Goal: Information Seeking & Learning: Compare options

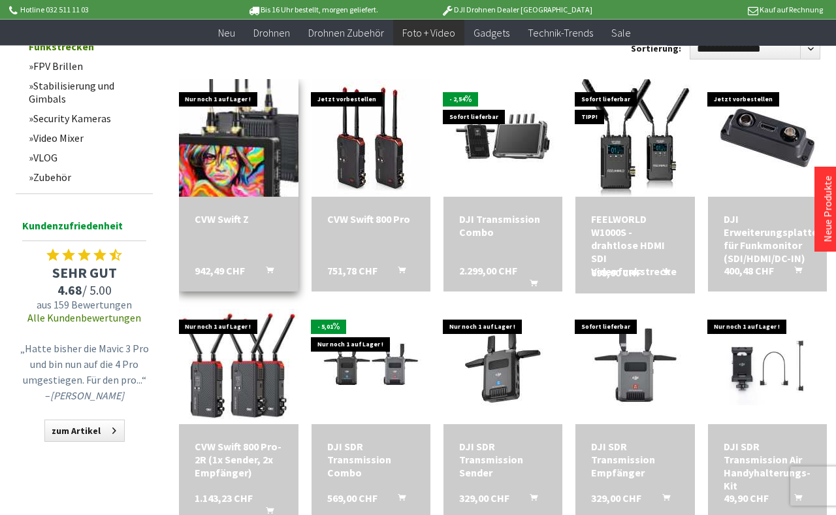
scroll to position [666, 0]
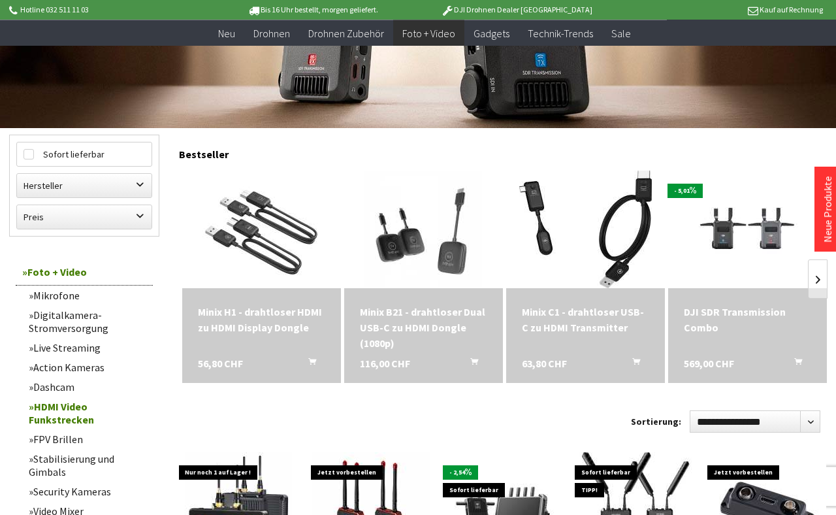
scroll to position [133, 0]
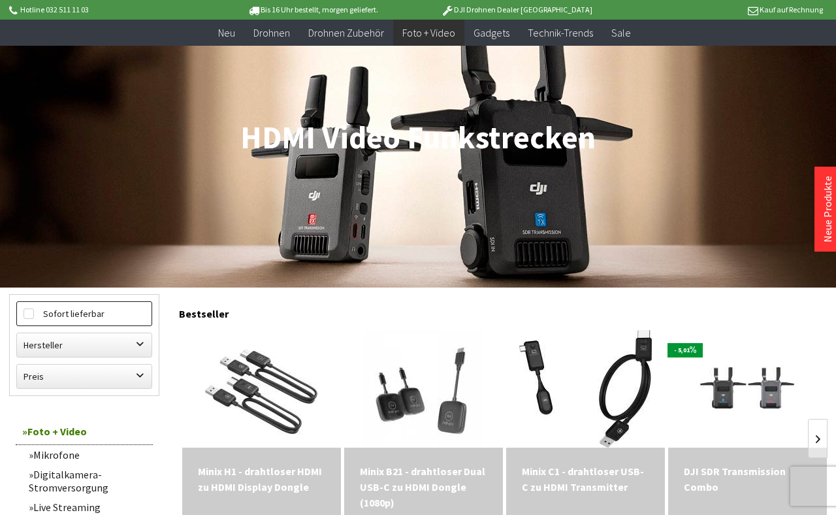
click at [88, 313] on label "Sofort lieferbar" at bounding box center [84, 314] width 135 height 24
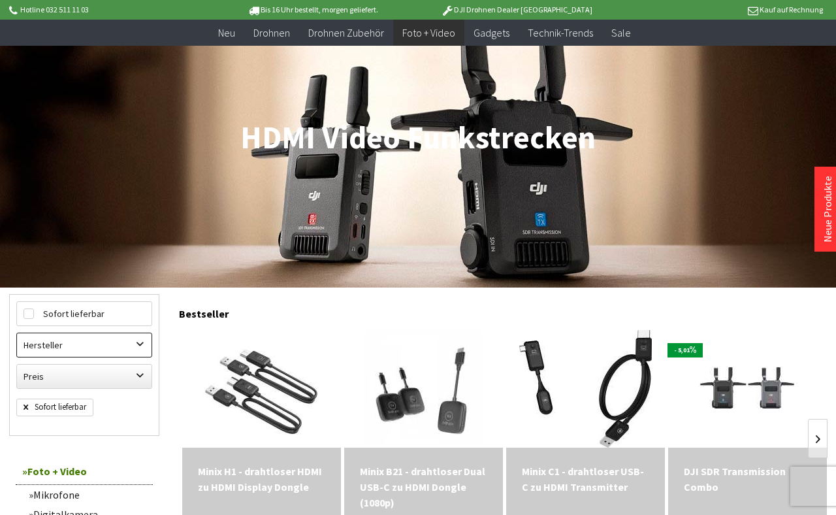
click at [84, 336] on label "Hersteller" at bounding box center [84, 345] width 135 height 24
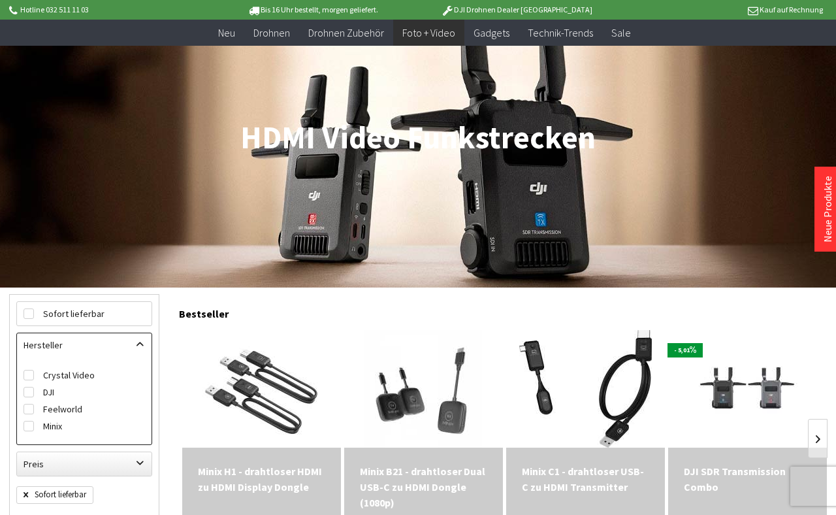
click at [93, 331] on div "Sofort lieferbar Hersteller Crystal Video DJI Feelworld Minix Preis von 9,90 CH…" at bounding box center [84, 388] width 136 height 175
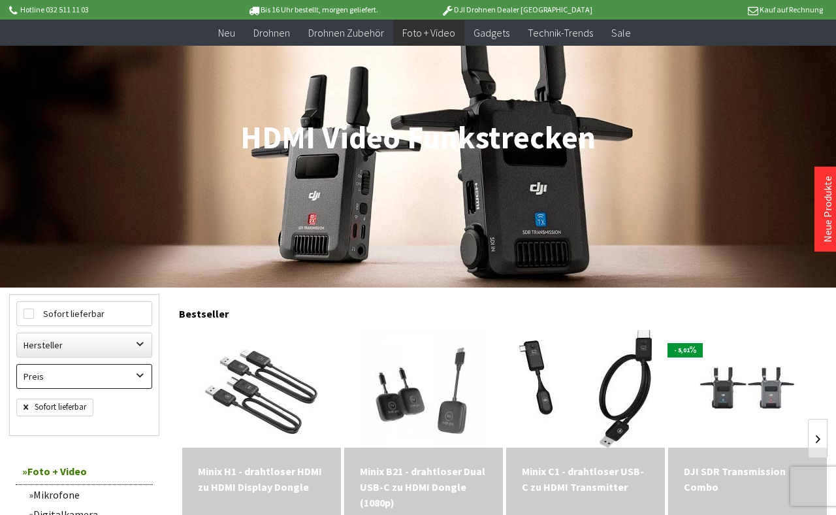
click at [77, 370] on label "Preis" at bounding box center [84, 377] width 135 height 24
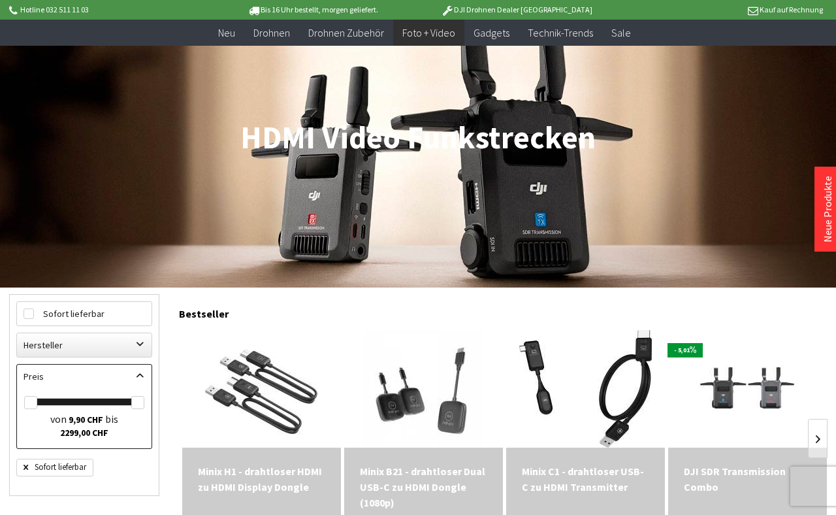
click at [76, 370] on label "Preis" at bounding box center [84, 377] width 135 height 24
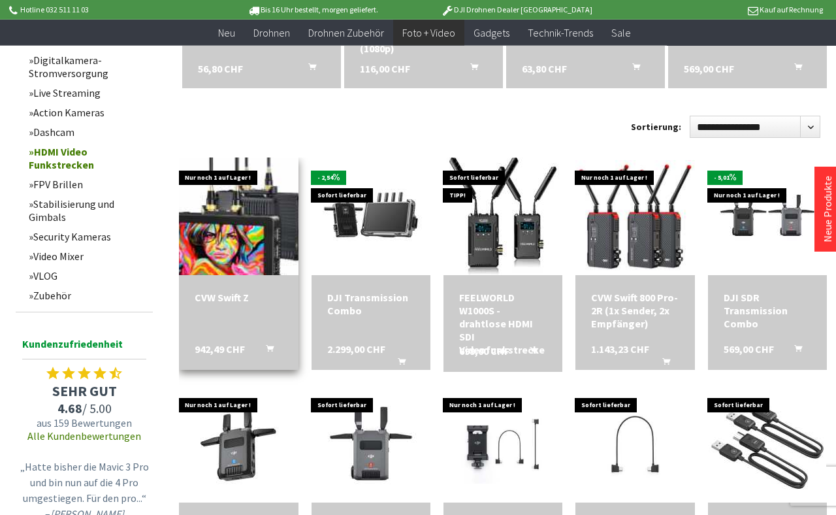
scroll to position [600, 0]
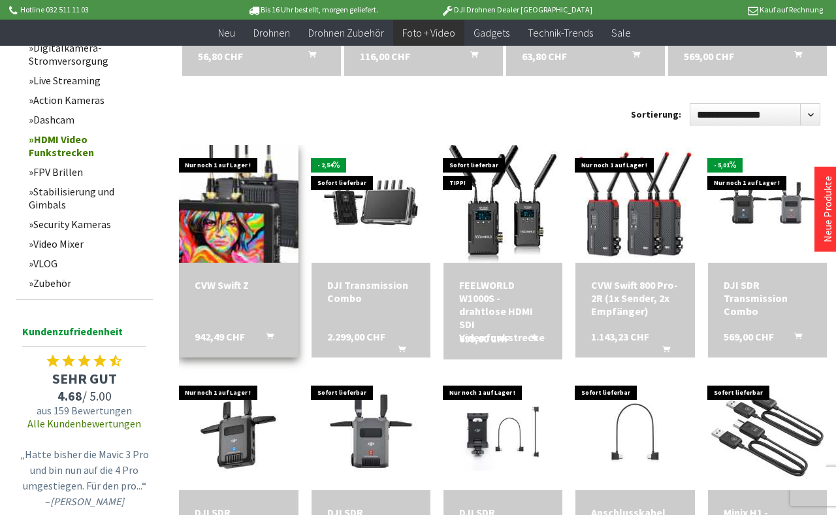
click at [223, 234] on img at bounding box center [239, 204] width 150 height 165
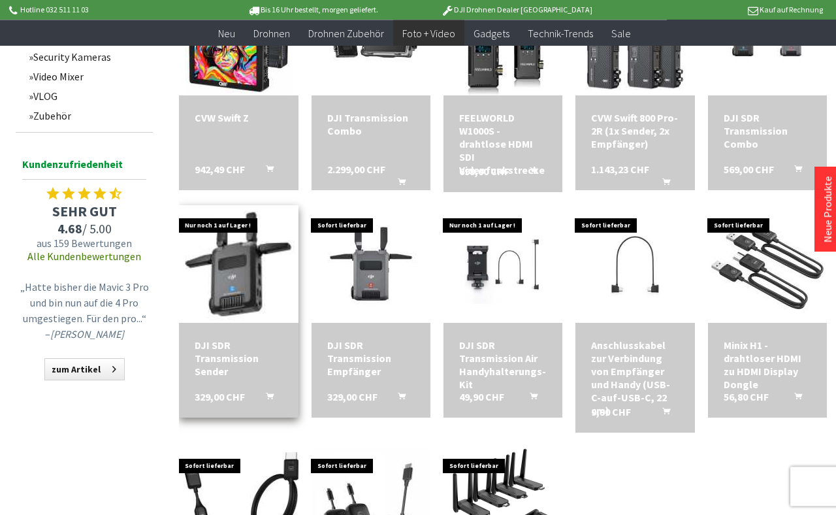
scroll to position [800, 0]
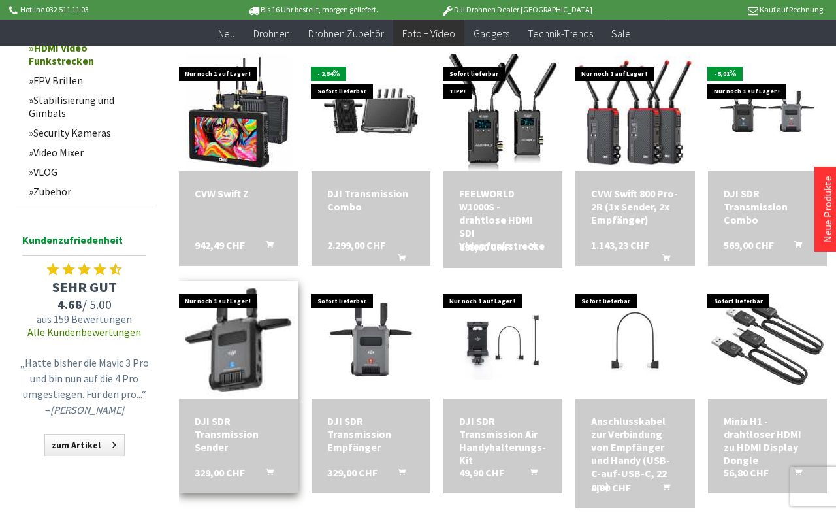
scroll to position [666, 0]
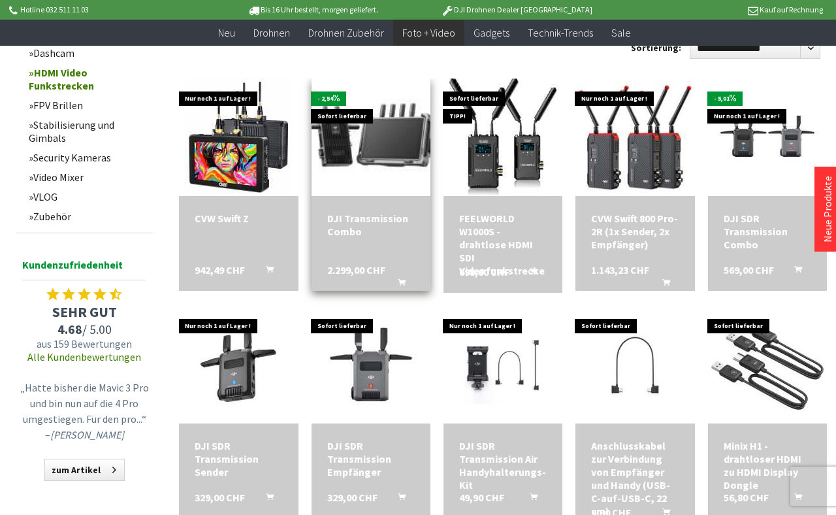
click at [375, 148] on img at bounding box center [371, 137] width 165 height 165
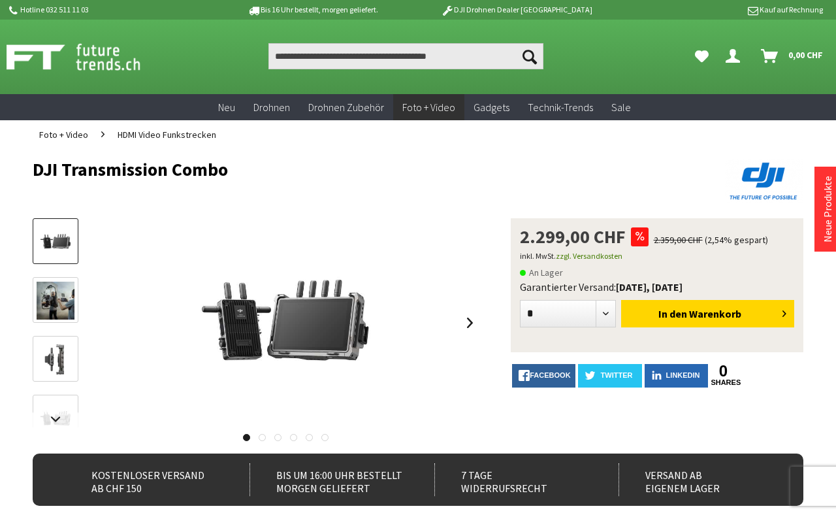
click at [57, 295] on img at bounding box center [56, 301] width 38 height 38
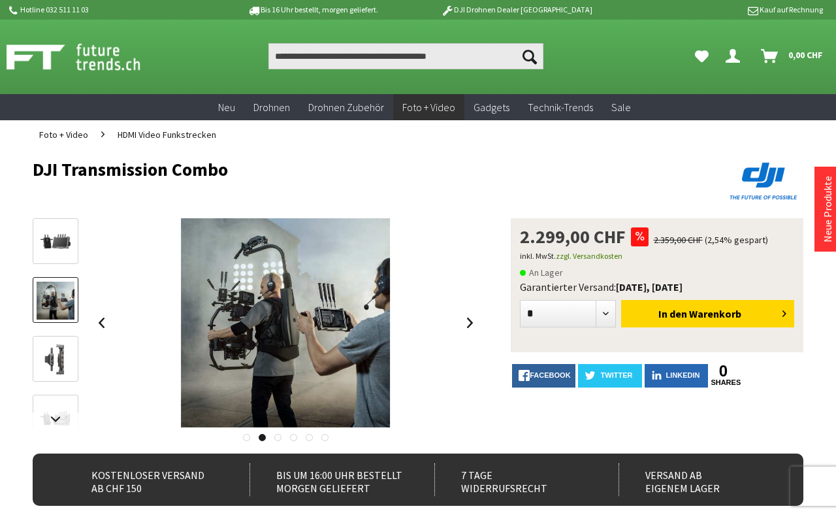
click at [57, 296] on img at bounding box center [56, 301] width 38 height 38
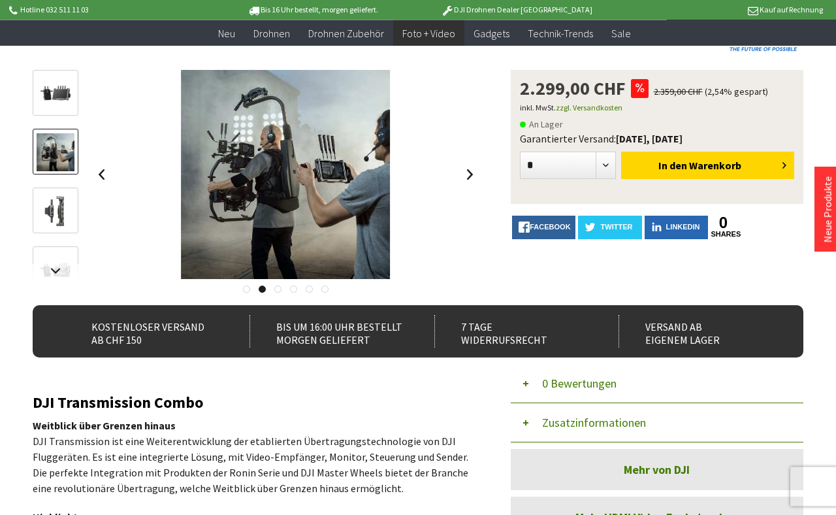
scroll to position [267, 0]
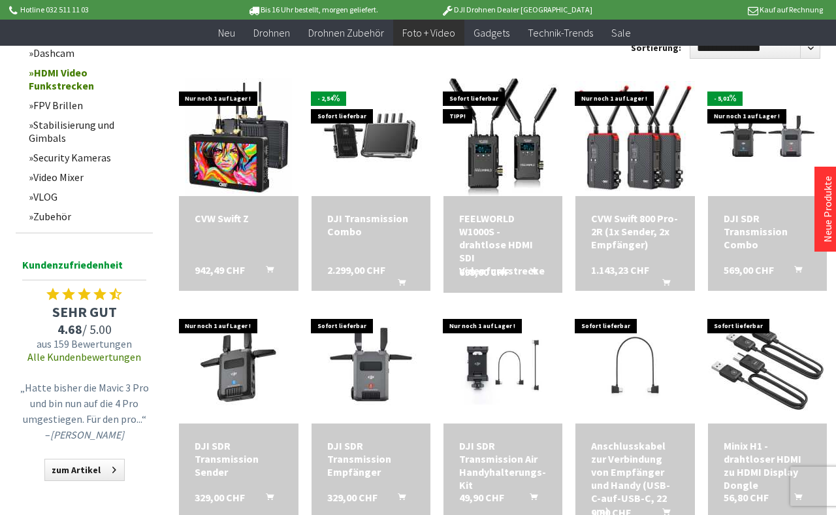
scroll to position [666, 0]
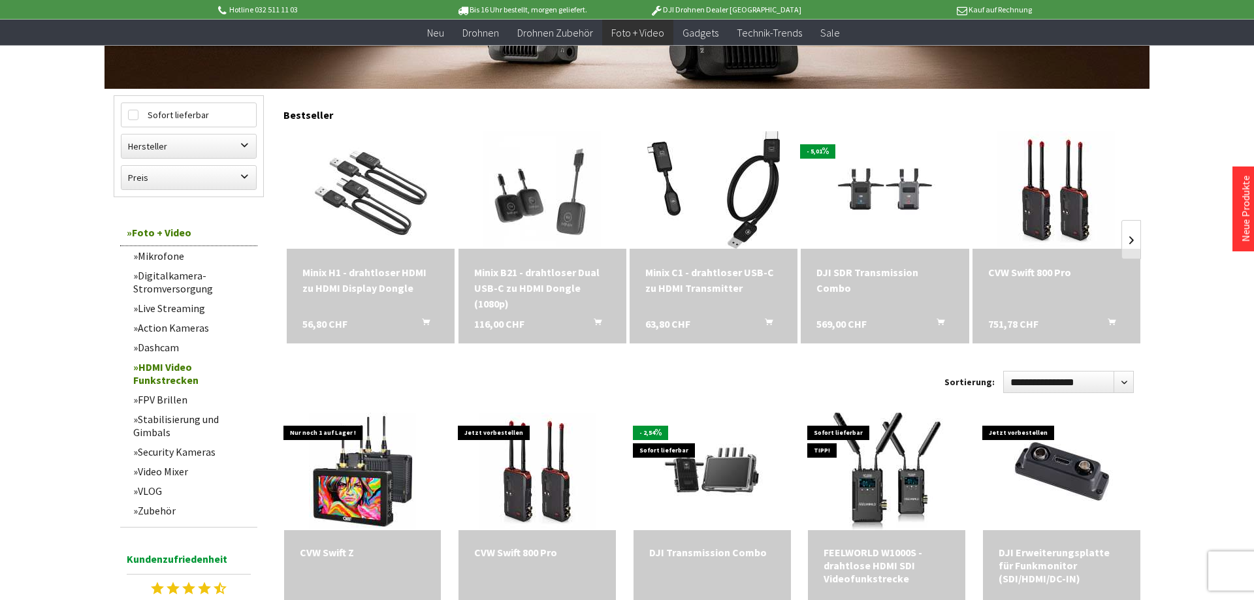
scroll to position [333, 0]
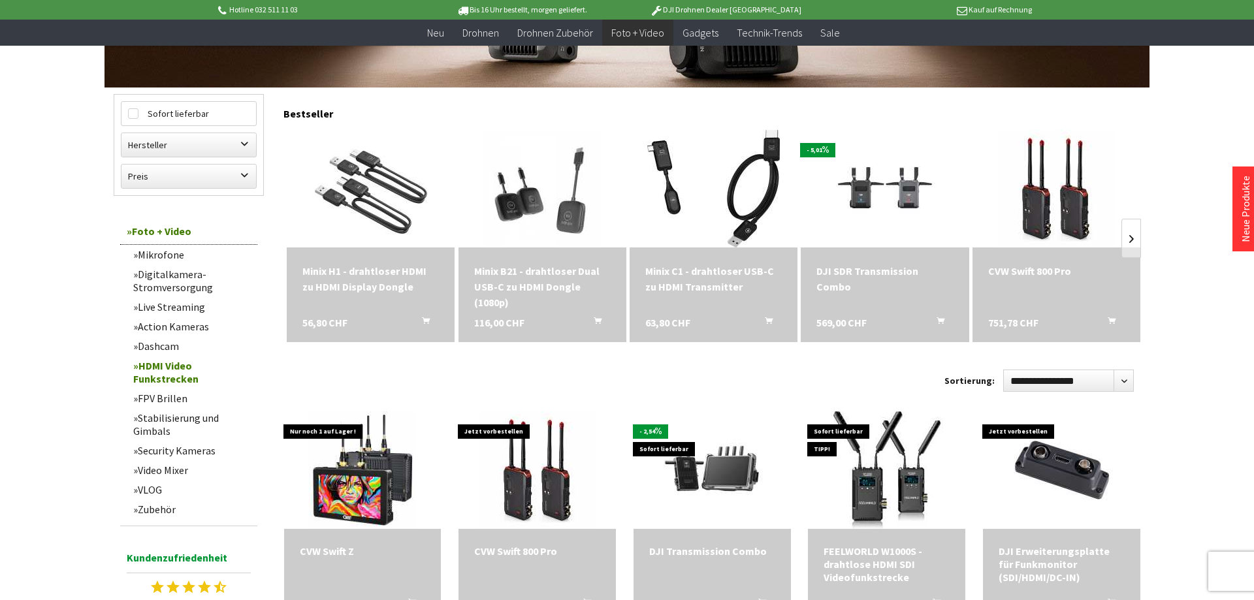
click at [1022, 267] on div "CVW Swift 800 Pro" at bounding box center [1056, 271] width 137 height 16
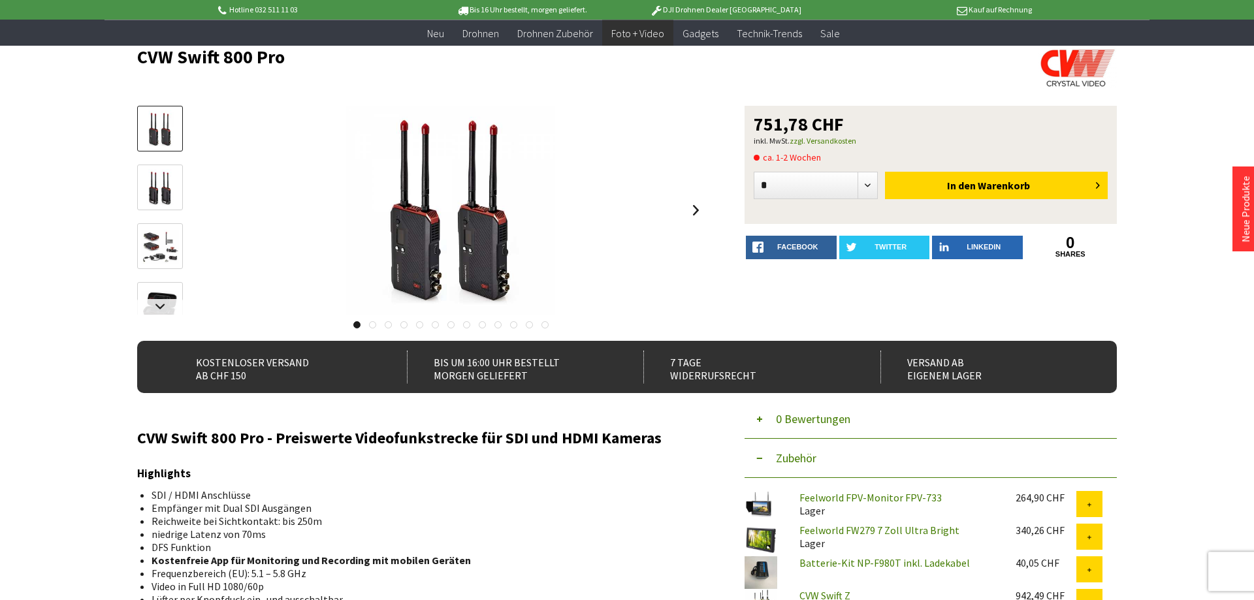
scroll to position [67, 0]
